Goal: Navigation & Orientation: Understand site structure

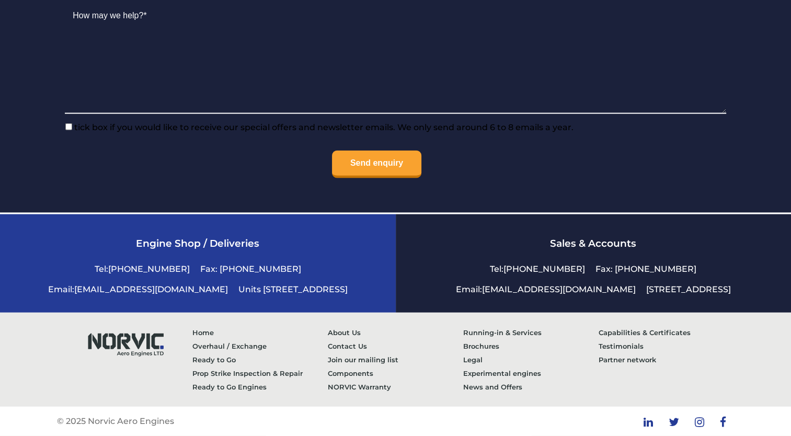
scroll to position [2440, 0]
click at [613, 334] on link "Capabilities & Certificates" at bounding box center [666, 333] width 135 height 14
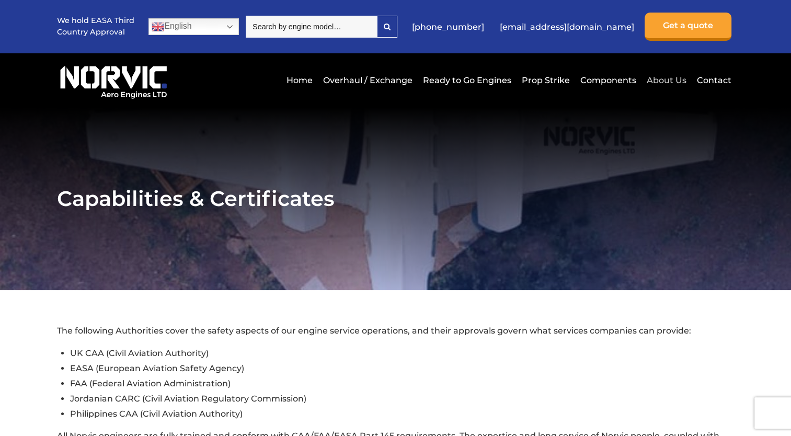
click at [667, 76] on link "About Us" at bounding box center [666, 80] width 45 height 26
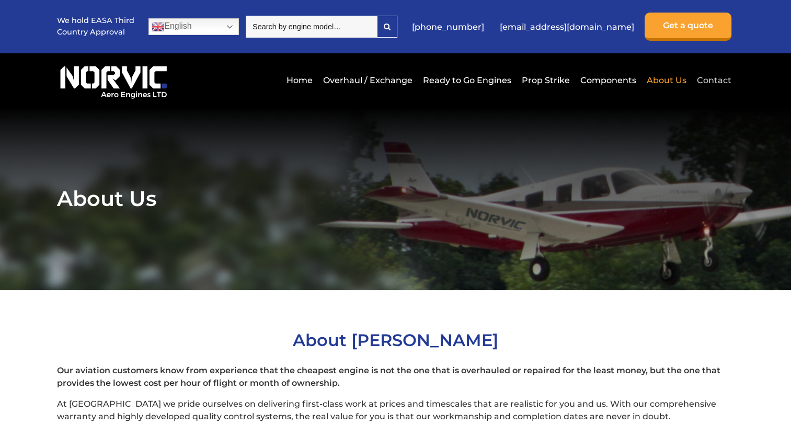
click at [726, 79] on link "Contact" at bounding box center [712, 80] width 37 height 26
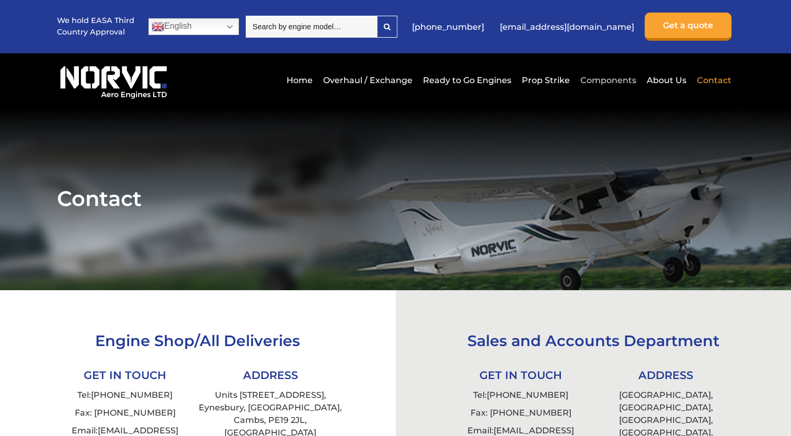
click at [593, 76] on link "Components" at bounding box center [608, 80] width 61 height 26
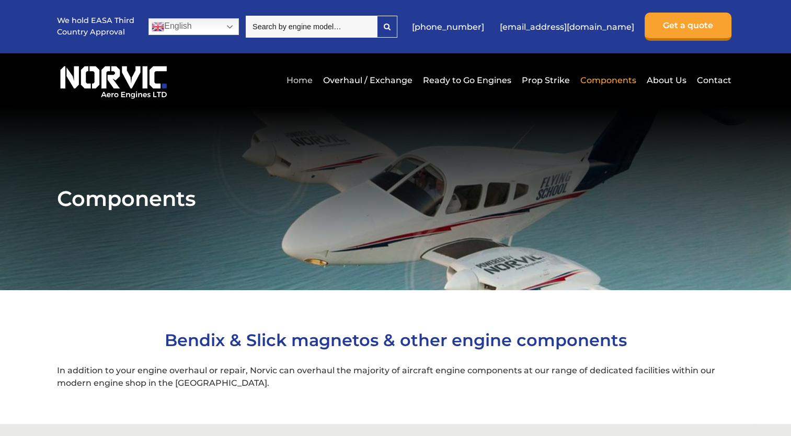
click at [302, 82] on link "Home" at bounding box center [299, 80] width 31 height 26
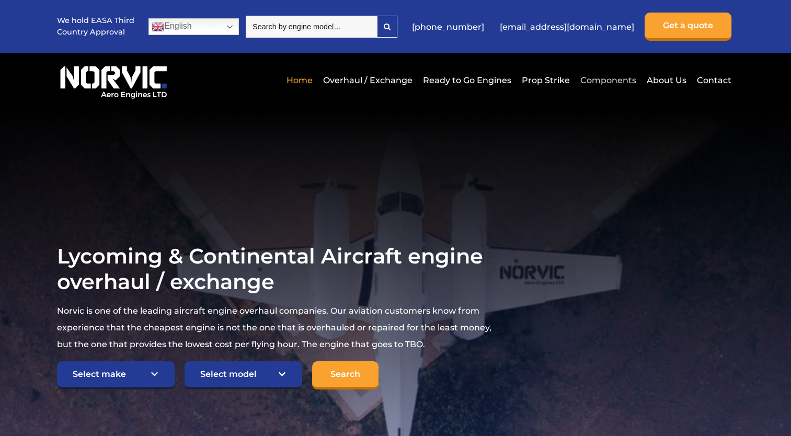
click at [621, 82] on link "Components" at bounding box center [608, 80] width 61 height 26
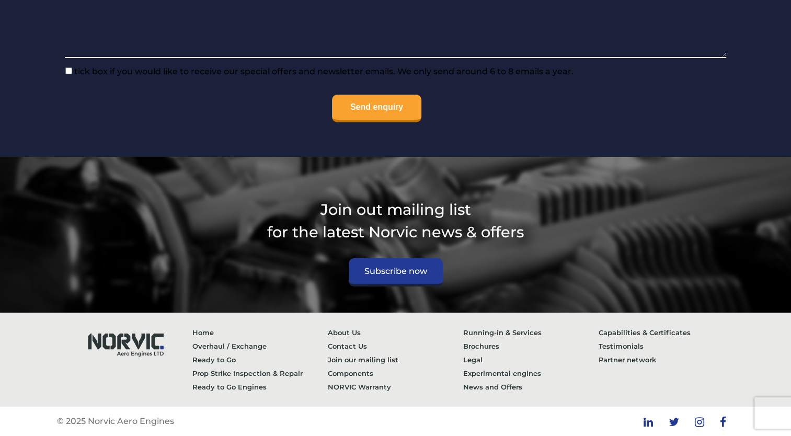
scroll to position [1309, 0]
click at [469, 387] on link "News and Offers" at bounding box center [530, 387] width 135 height 14
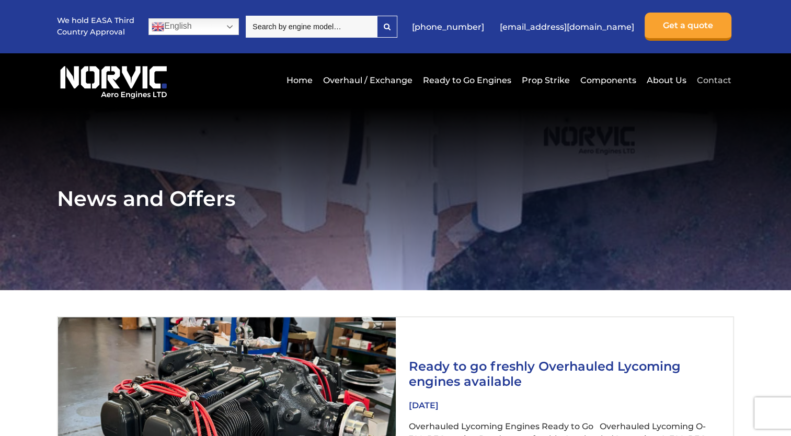
click at [710, 81] on link "Contact" at bounding box center [712, 80] width 37 height 26
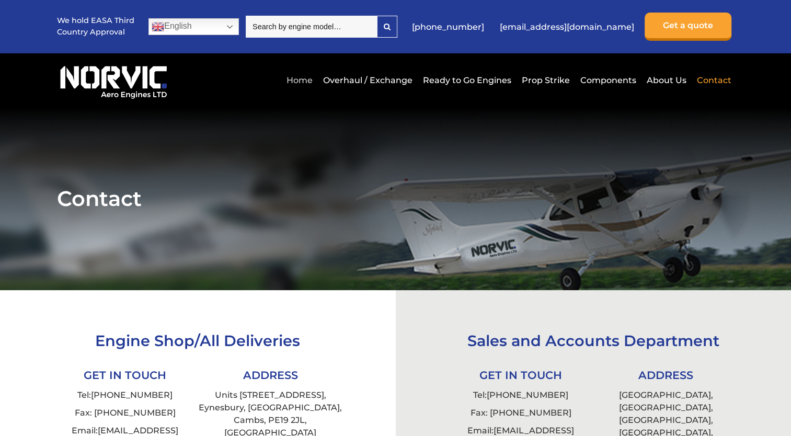
click at [304, 75] on link "Home" at bounding box center [299, 80] width 31 height 26
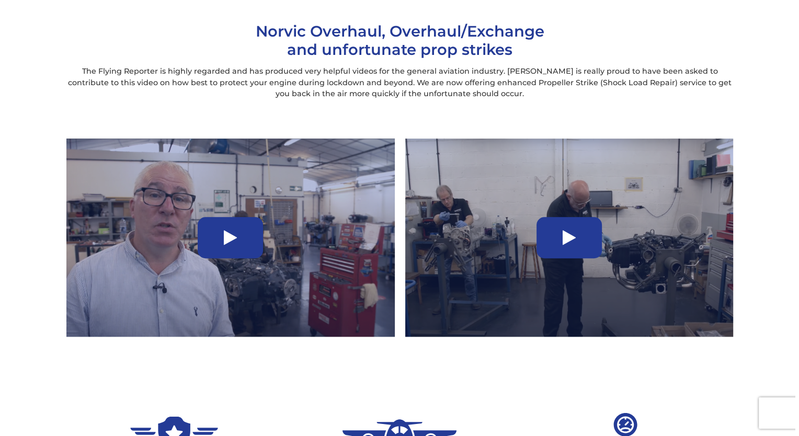
scroll to position [627, 0]
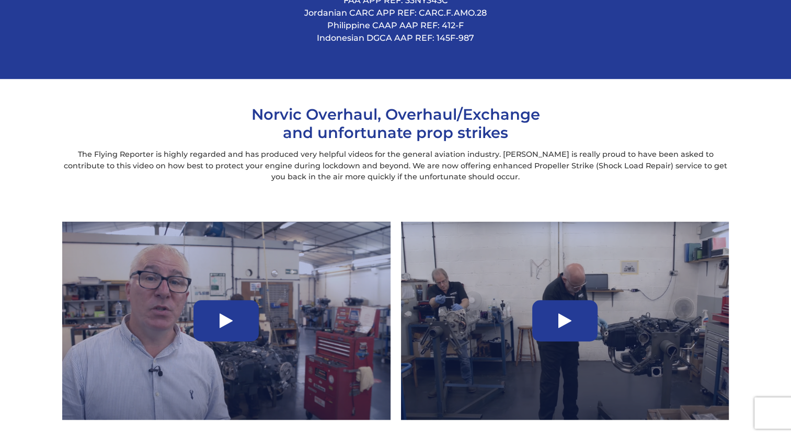
click at [221, 323] on icon at bounding box center [226, 321] width 13 height 17
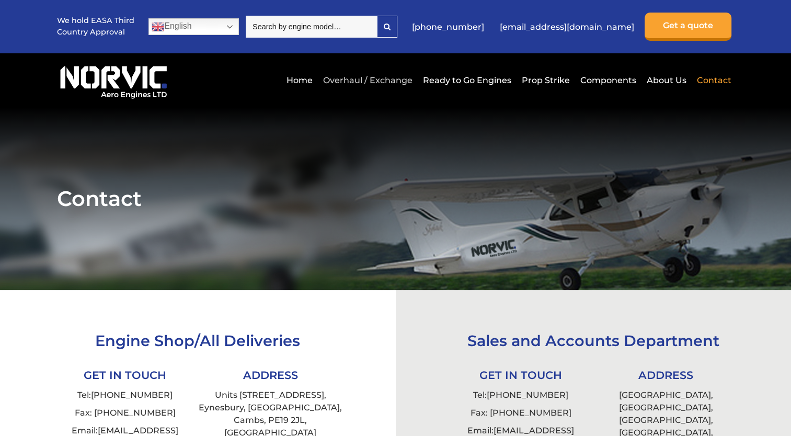
click at [356, 78] on link "Overhaul / Exchange" at bounding box center [368, 80] width 95 height 26
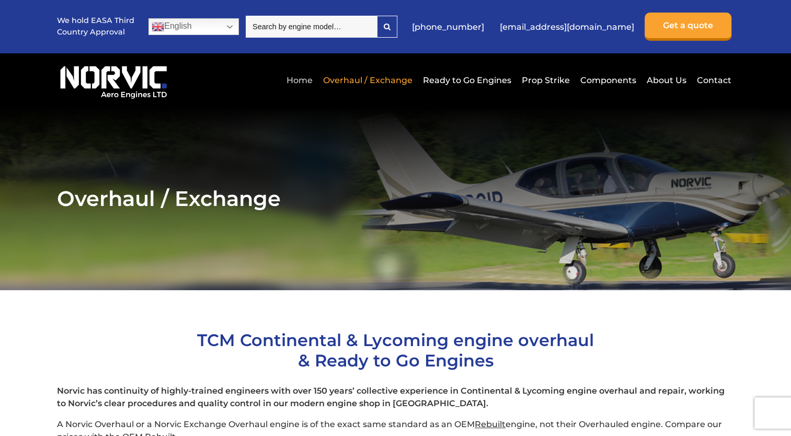
click at [298, 83] on link "Home" at bounding box center [299, 80] width 31 height 26
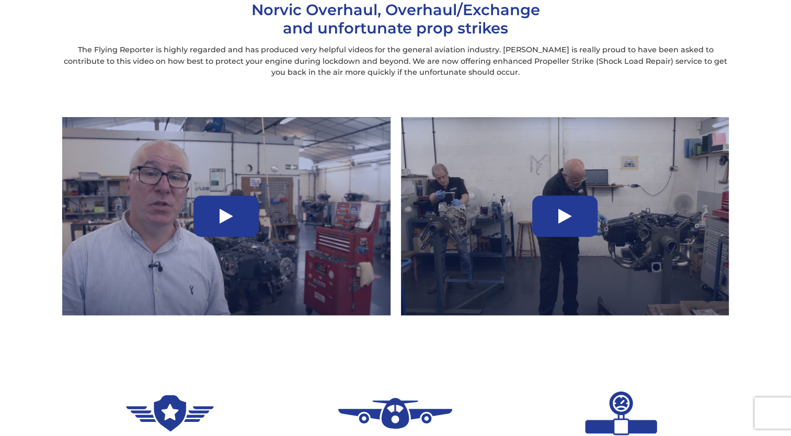
scroll to position [732, 0]
click at [578, 216] on div at bounding box center [564, 216] width 65 height 41
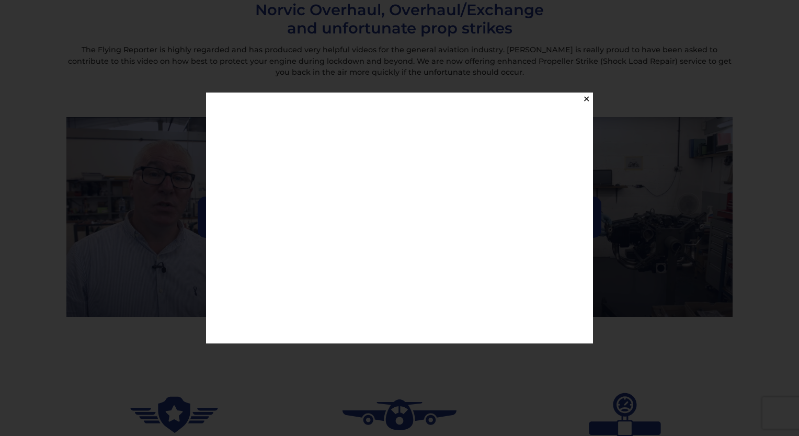
click at [584, 98] on button "✕" at bounding box center [586, 99] width 13 height 13
